Goal: Navigation & Orientation: Find specific page/section

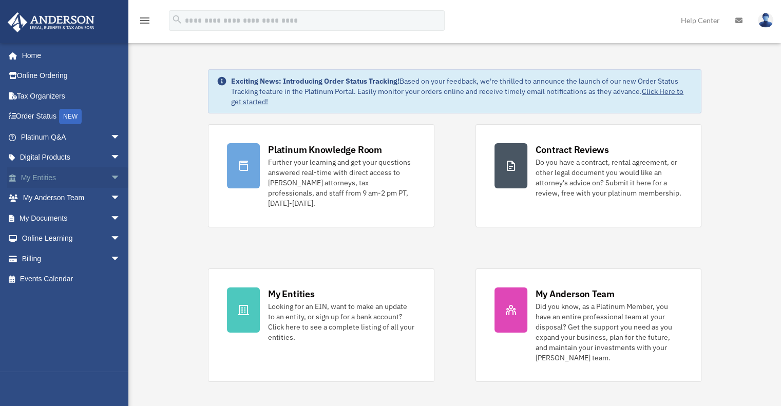
click at [110, 177] on span "arrow_drop_down" at bounding box center [120, 177] width 21 height 21
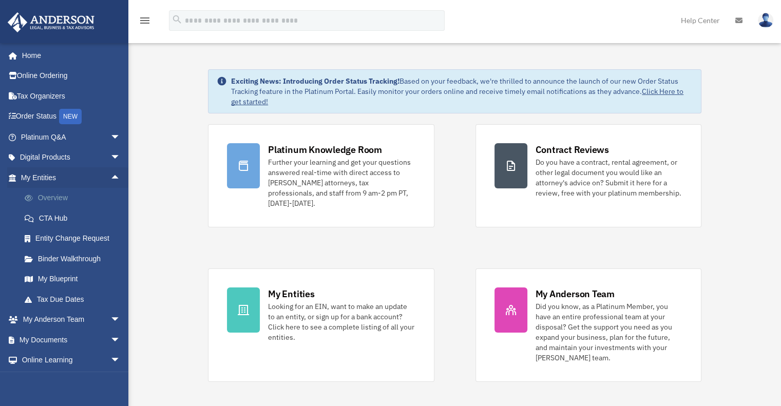
click at [58, 199] on link "Overview" at bounding box center [75, 198] width 122 height 21
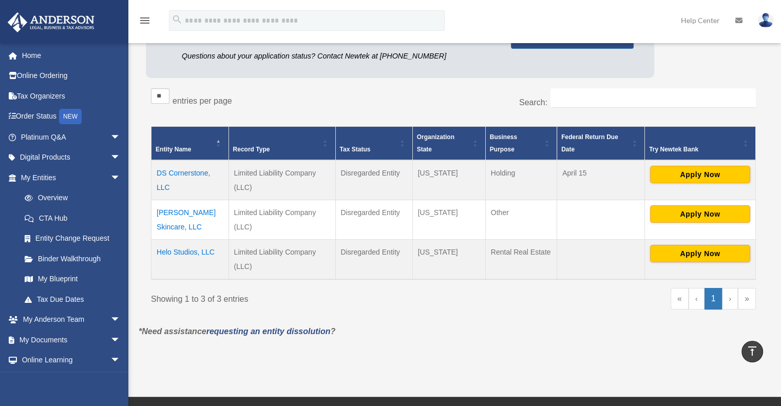
scroll to position [125, 0]
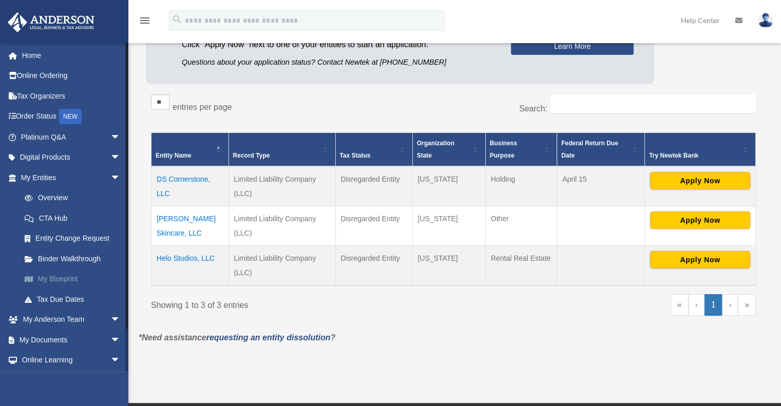
click at [59, 278] on link "My Blueprint" at bounding box center [75, 279] width 122 height 21
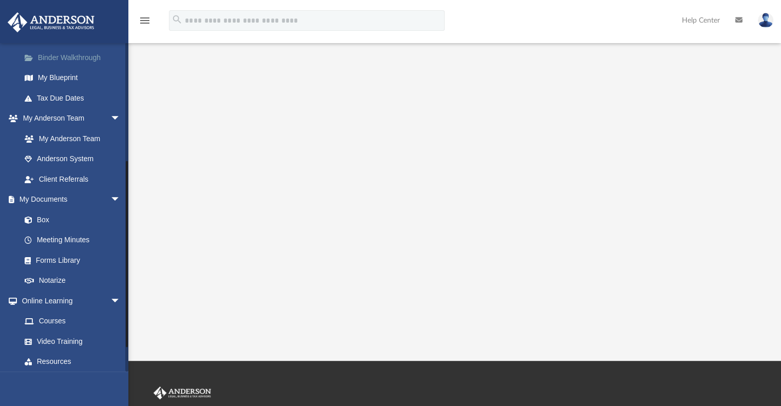
scroll to position [202, 0]
click at [47, 216] on link "Box" at bounding box center [75, 218] width 122 height 21
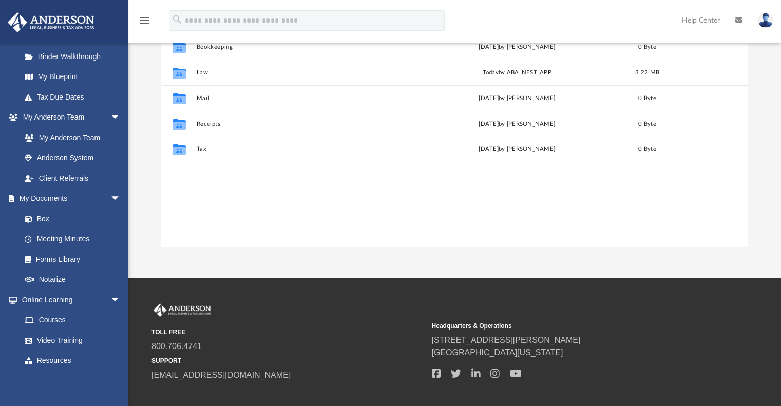
scroll to position [66, 0]
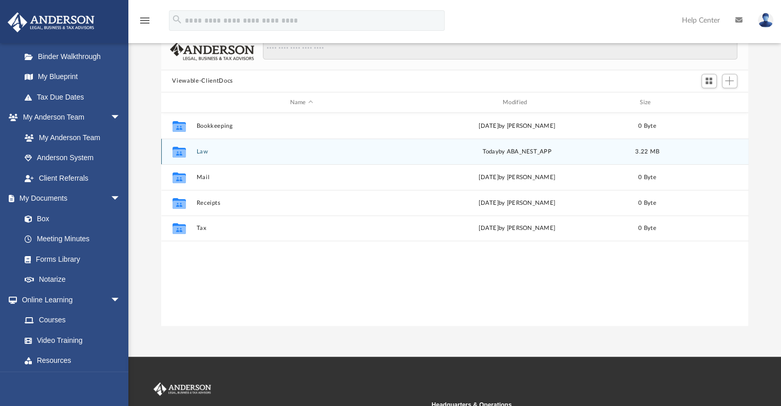
click at [203, 151] on button "Law" at bounding box center [301, 151] width 211 height 7
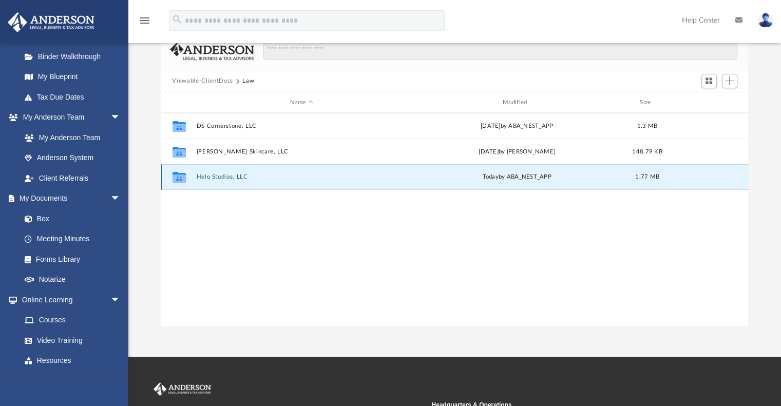
click at [209, 176] on button "Helo Studios, LLC" at bounding box center [301, 177] width 211 height 7
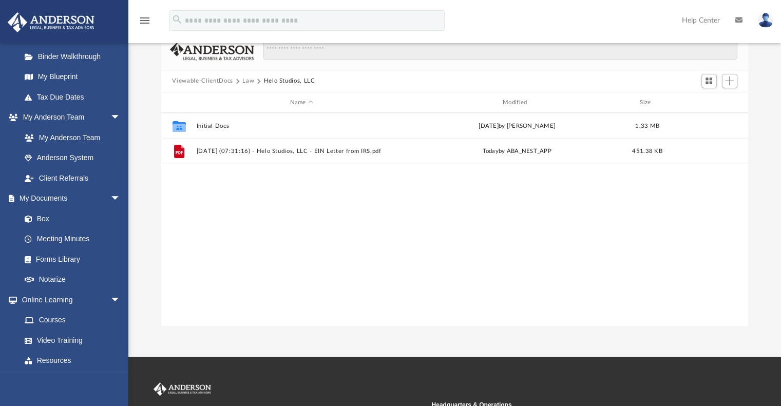
scroll to position [145, 0]
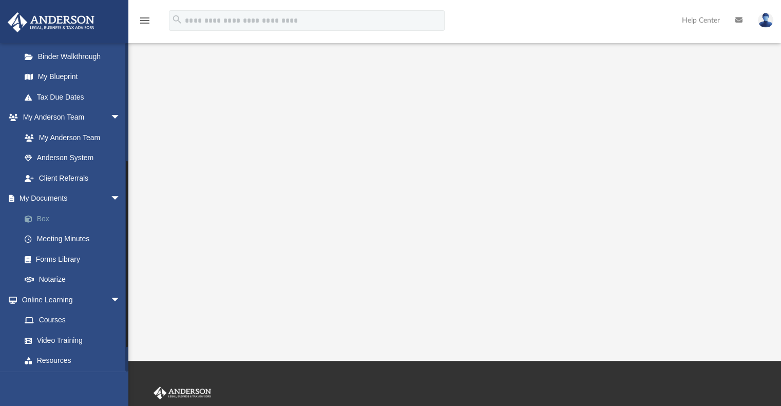
click at [45, 216] on link "Box" at bounding box center [75, 218] width 122 height 21
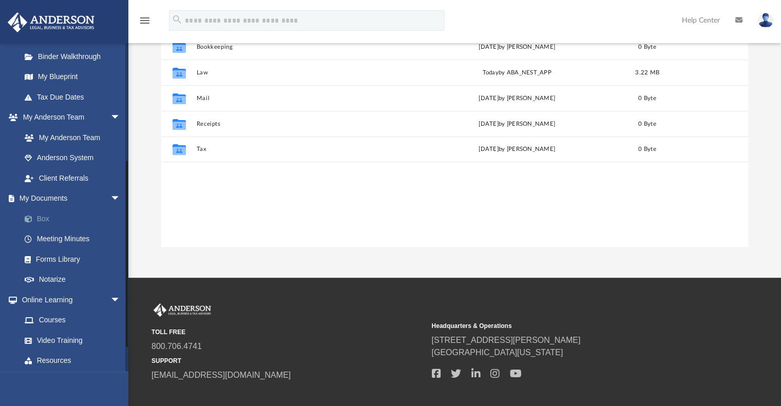
scroll to position [225, 579]
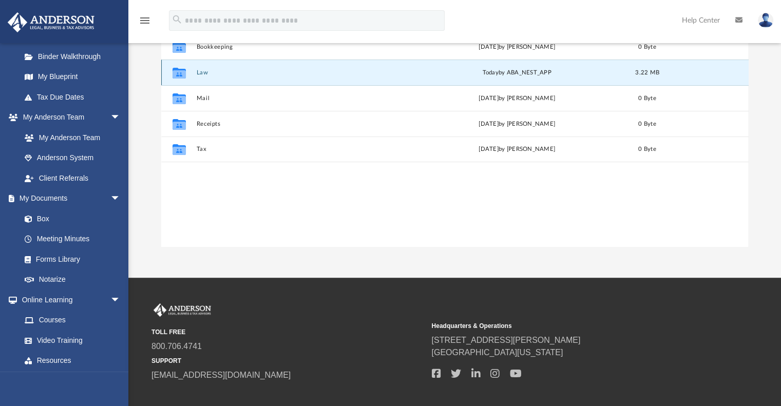
click at [204, 74] on button "Law" at bounding box center [301, 72] width 211 height 7
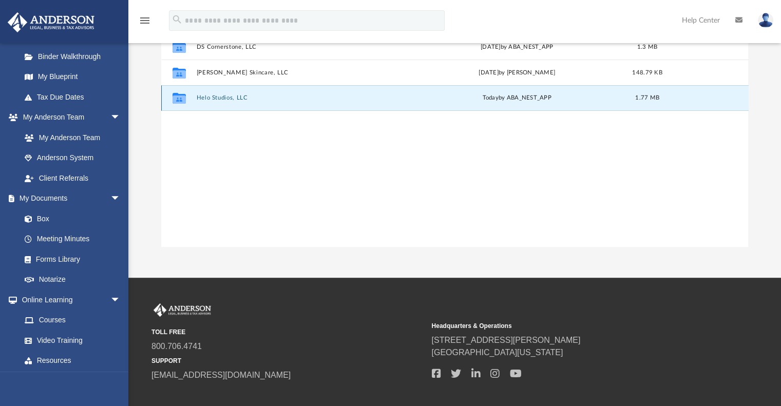
click at [212, 98] on button "Helo Studios, LLC" at bounding box center [301, 98] width 211 height 7
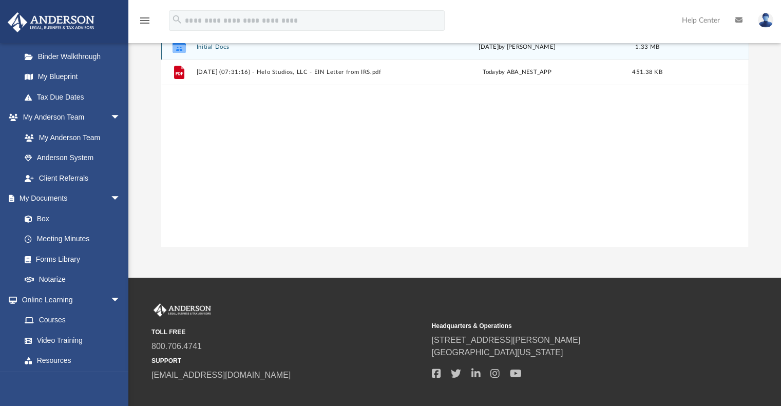
scroll to position [60, 0]
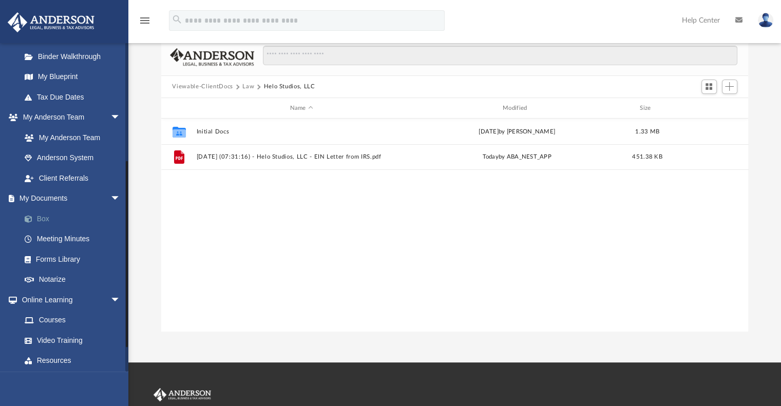
click at [44, 217] on link "Box" at bounding box center [75, 218] width 122 height 21
click at [246, 86] on button "Law" at bounding box center [248, 86] width 12 height 9
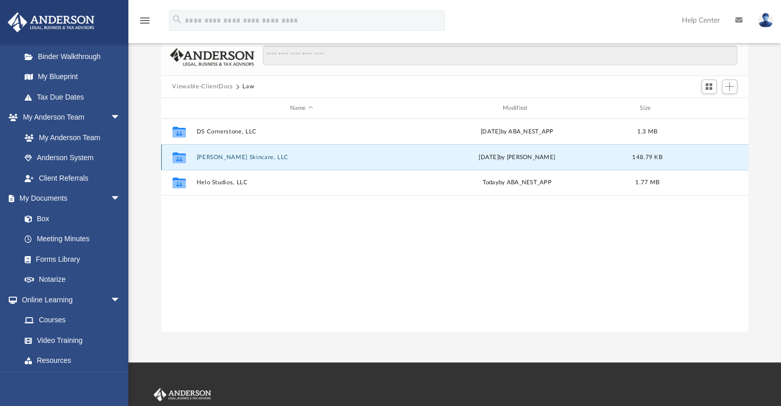
click at [216, 158] on button "[PERSON_NAME] Skincare, LLC" at bounding box center [301, 157] width 211 height 7
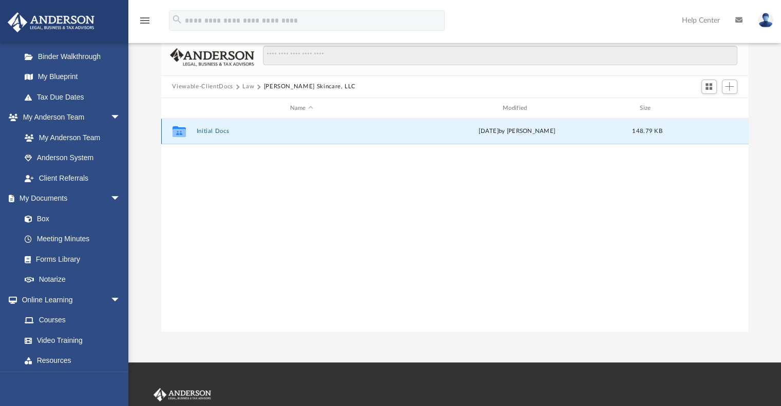
click at [212, 130] on button "Initial Docs" at bounding box center [301, 131] width 211 height 7
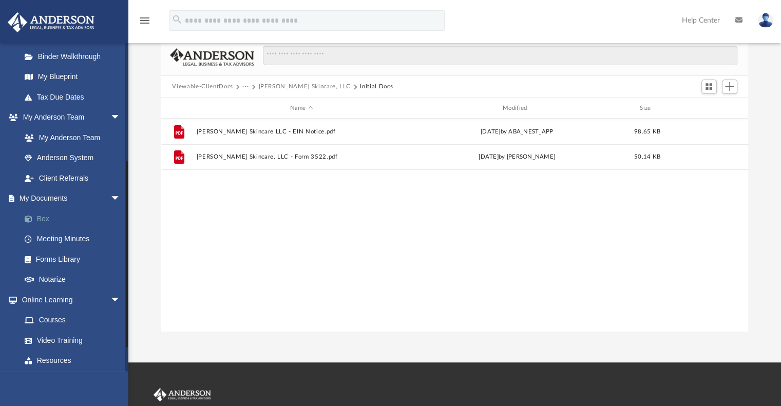
click at [39, 217] on link "Box" at bounding box center [75, 218] width 122 height 21
click at [247, 86] on button "···" at bounding box center [245, 86] width 7 height 9
click at [252, 104] on li "Law" at bounding box center [253, 104] width 12 height 11
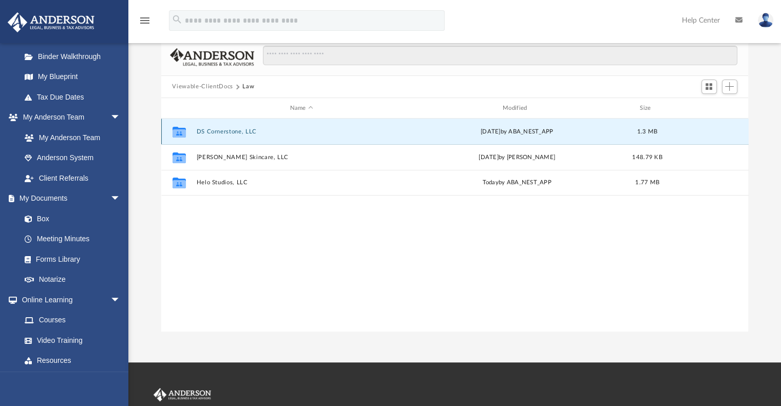
click at [221, 130] on button "DS Cornerstone, LLC" at bounding box center [301, 131] width 211 height 7
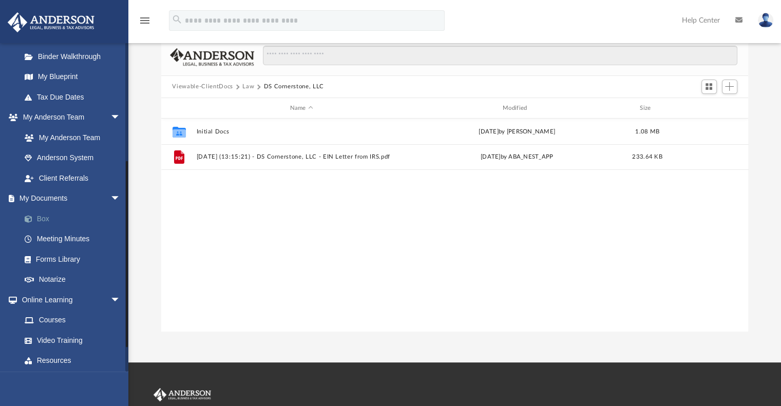
click at [42, 218] on link "Box" at bounding box center [75, 218] width 122 height 21
click at [42, 216] on link "Box" at bounding box center [75, 218] width 122 height 21
click at [37, 216] on link "Box" at bounding box center [75, 218] width 122 height 21
click at [248, 86] on button "Law" at bounding box center [248, 86] width 12 height 9
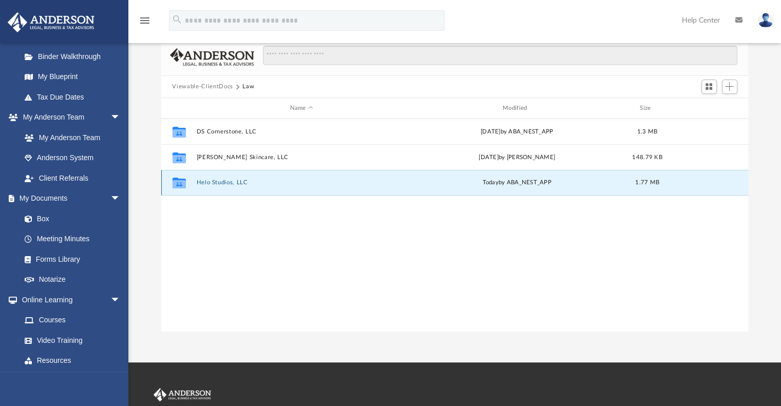
click at [213, 181] on button "Helo Studios, LLC" at bounding box center [301, 183] width 211 height 7
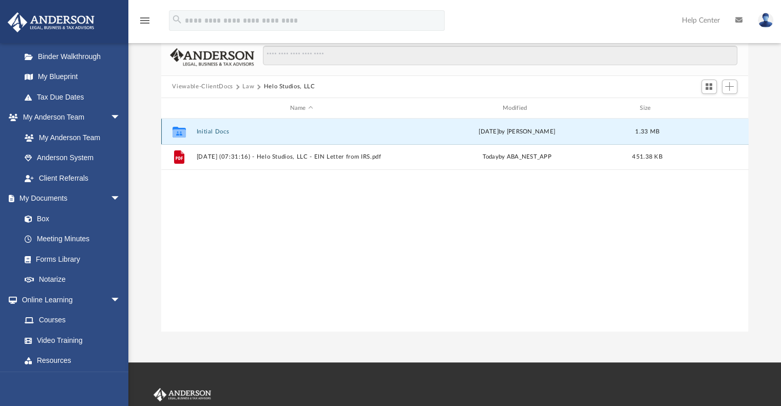
click at [215, 129] on button "Initial Docs" at bounding box center [301, 131] width 211 height 7
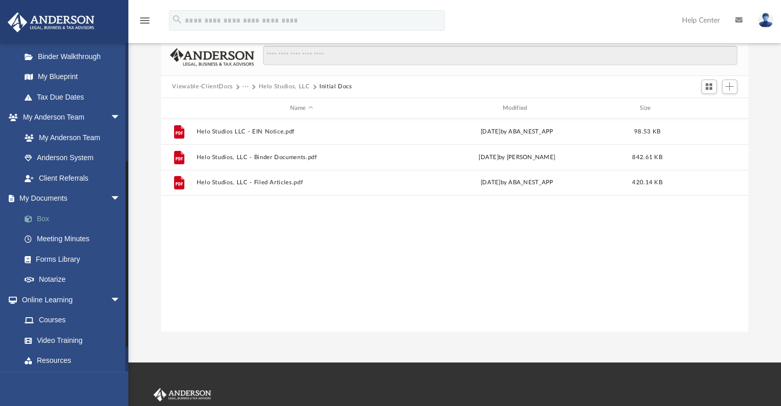
click at [42, 214] on link "Box" at bounding box center [75, 218] width 122 height 21
click at [245, 86] on button "···" at bounding box center [245, 86] width 7 height 9
click at [251, 104] on li "Law" at bounding box center [253, 104] width 12 height 11
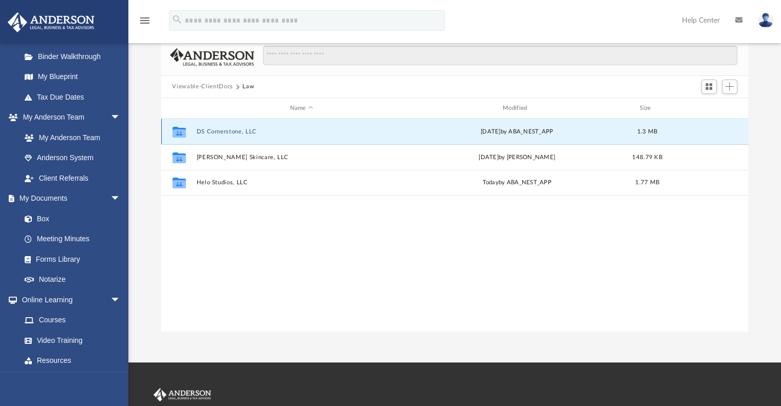
click at [223, 131] on button "DS Cornerstone, LLC" at bounding box center [301, 131] width 211 height 7
click at [209, 130] on button "Initial Docs" at bounding box center [301, 131] width 211 height 7
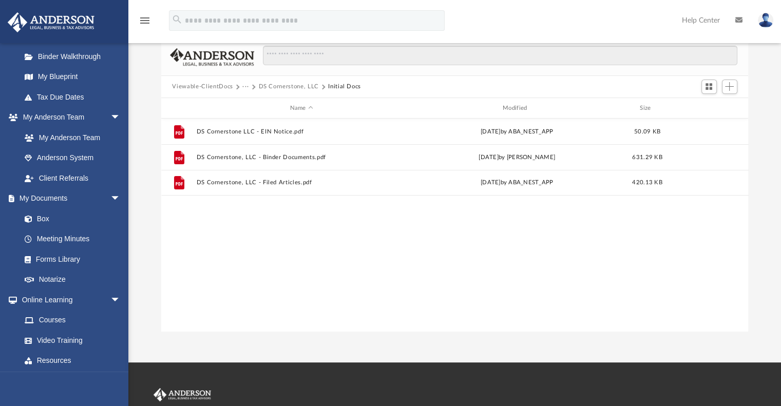
click at [244, 87] on button "···" at bounding box center [245, 86] width 7 height 9
click at [253, 106] on li "Law" at bounding box center [253, 104] width 12 height 11
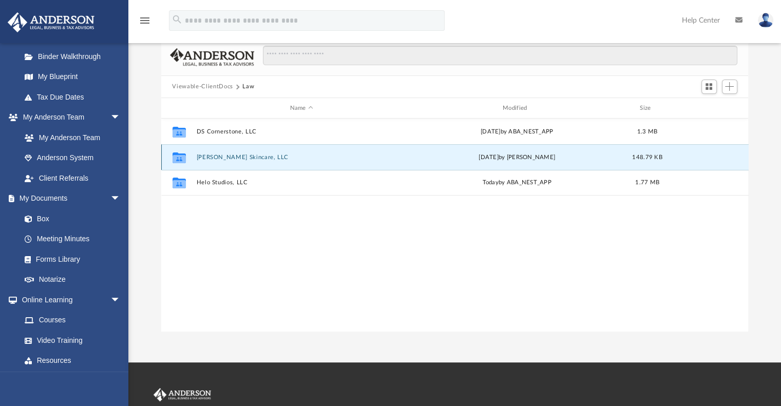
click at [208, 158] on button "[PERSON_NAME] Skincare, LLC" at bounding box center [301, 157] width 211 height 7
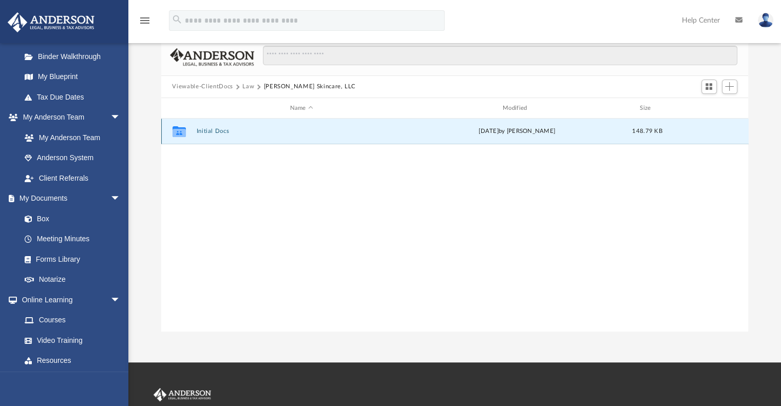
click at [209, 128] on button "Initial Docs" at bounding box center [301, 131] width 211 height 7
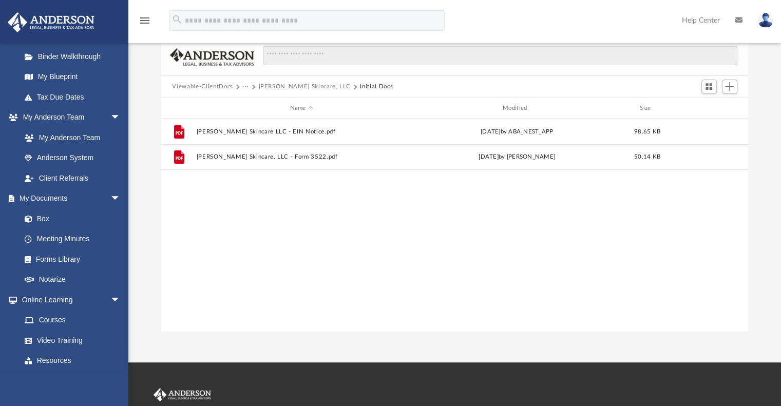
click at [245, 85] on button "···" at bounding box center [245, 86] width 7 height 9
click at [251, 106] on li "Law" at bounding box center [253, 104] width 12 height 11
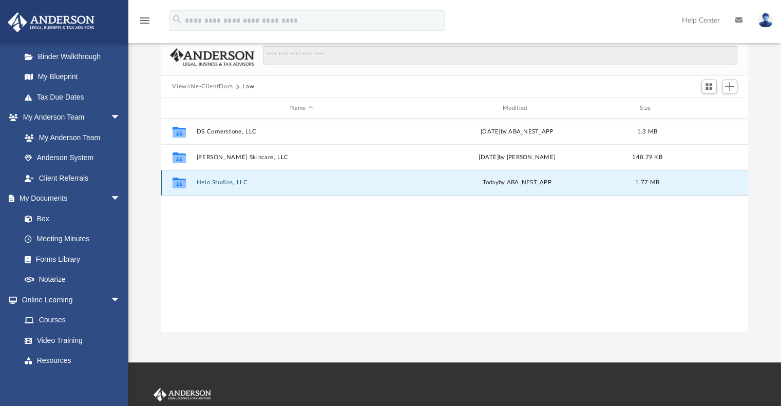
click at [213, 182] on button "Helo Studios, LLC" at bounding box center [301, 183] width 211 height 7
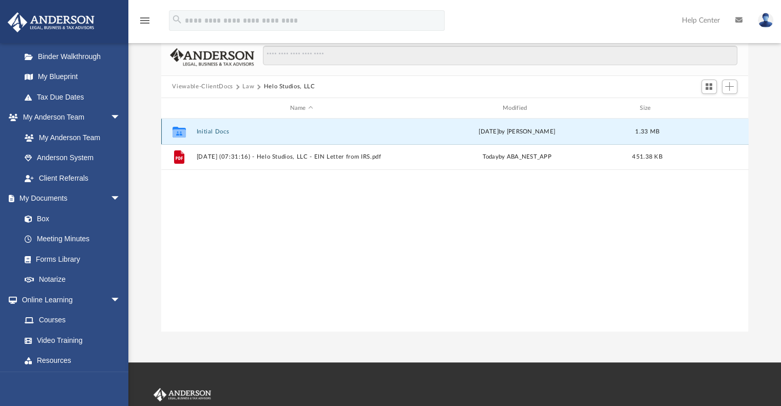
click at [212, 128] on button "Initial Docs" at bounding box center [301, 131] width 211 height 7
